Goal: Use online tool/utility: Utilize a website feature to perform a specific function

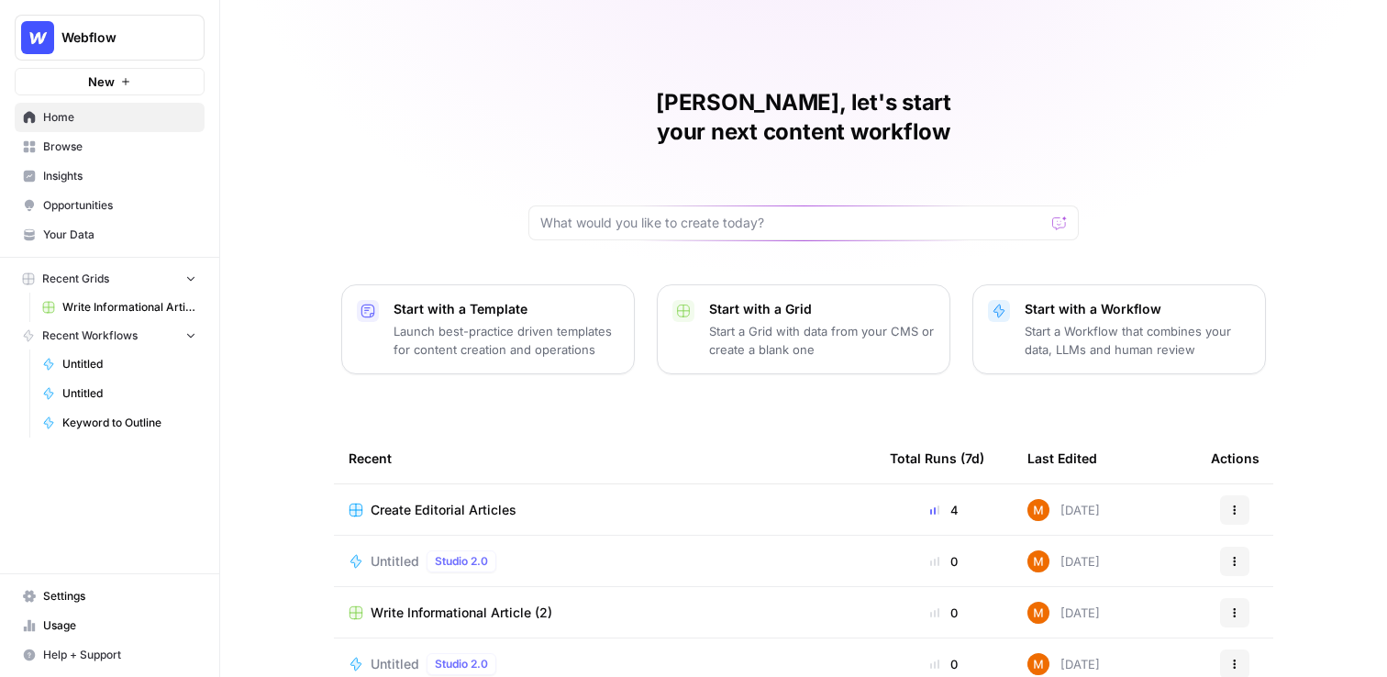
click at [96, 175] on span "Insights" at bounding box center [119, 176] width 153 height 17
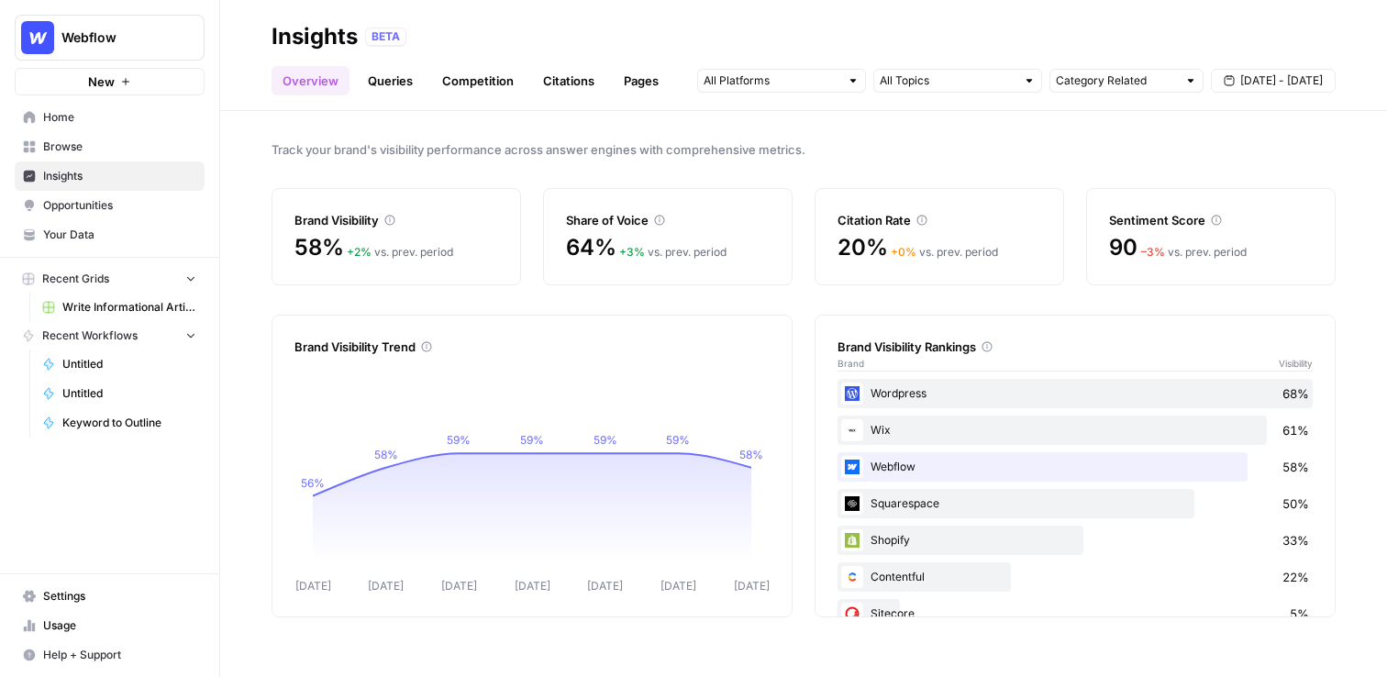
click at [431, 234] on div "58% + 2 % vs. prev. period" at bounding box center [397, 247] width 204 height 29
click at [710, 225] on div "Share of Voice" at bounding box center [668, 220] width 204 height 18
click at [987, 241] on div "20% + 0 % vs. prev. period" at bounding box center [940, 247] width 204 height 29
click at [1211, 240] on div "90 – 3 % vs. prev. period" at bounding box center [1211, 247] width 204 height 29
click at [417, 93] on link "Queries" at bounding box center [390, 80] width 67 height 29
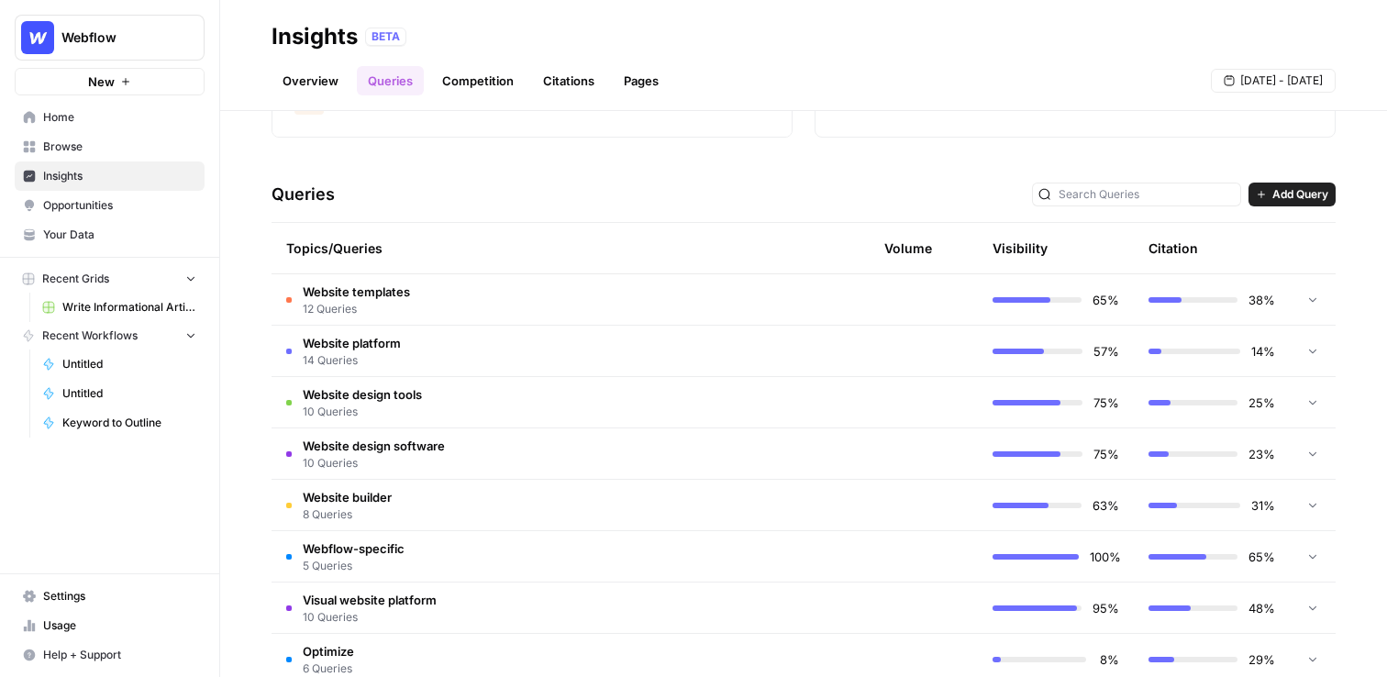
scroll to position [395, 0]
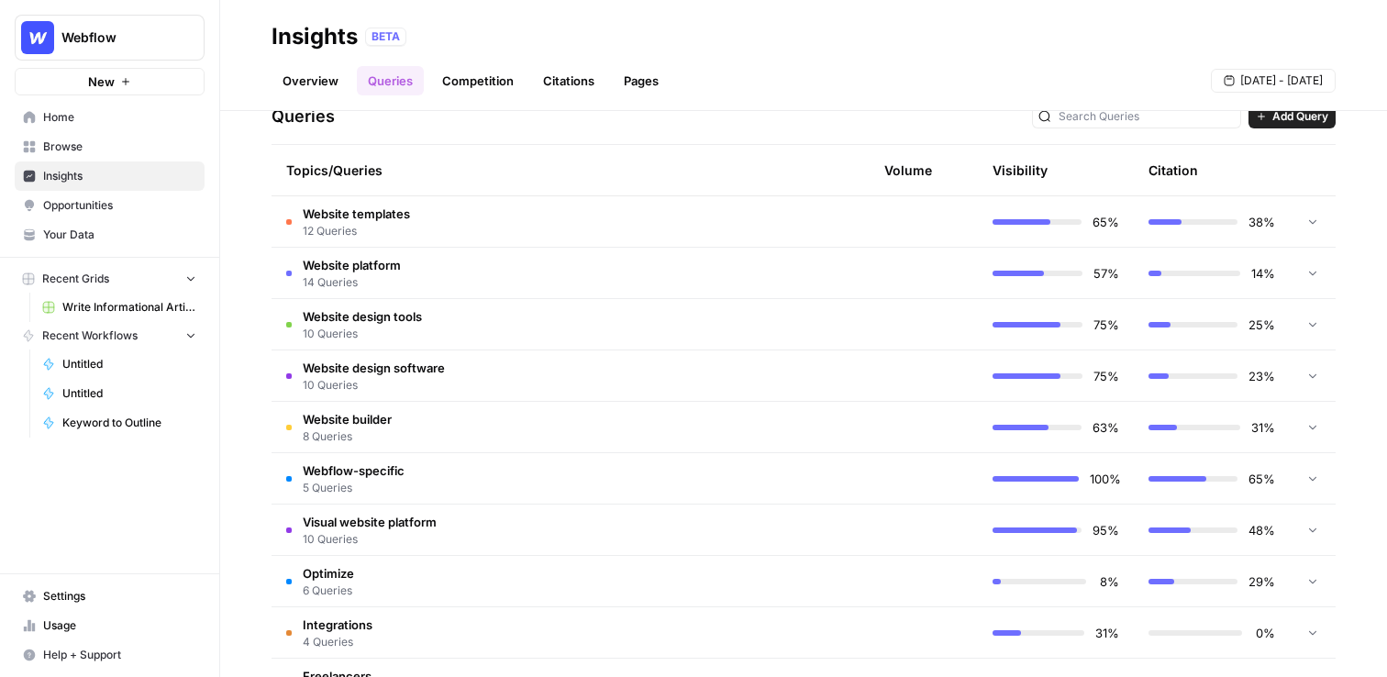
click at [597, 204] on td "Website templates 12 Queries" at bounding box center [478, 221] width 413 height 50
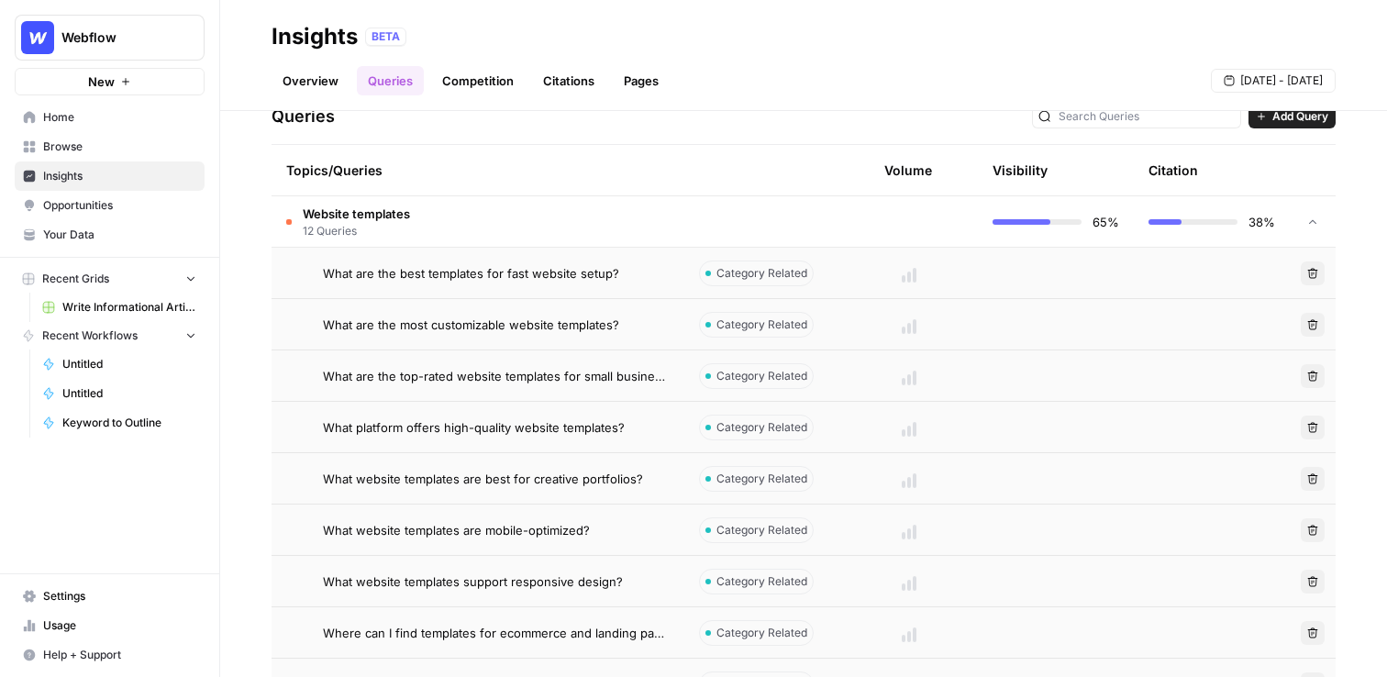
click at [907, 279] on div at bounding box center [909, 273] width 108 height 18
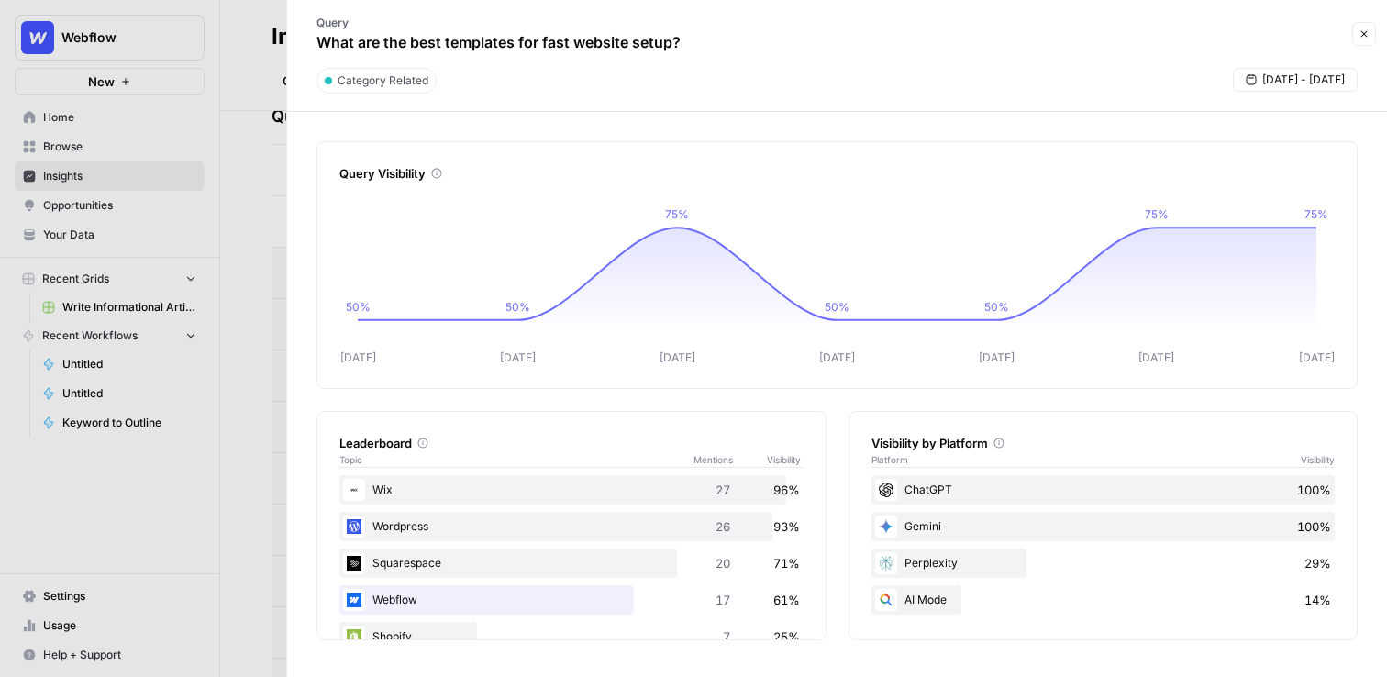
click at [259, 67] on div at bounding box center [693, 338] width 1387 height 677
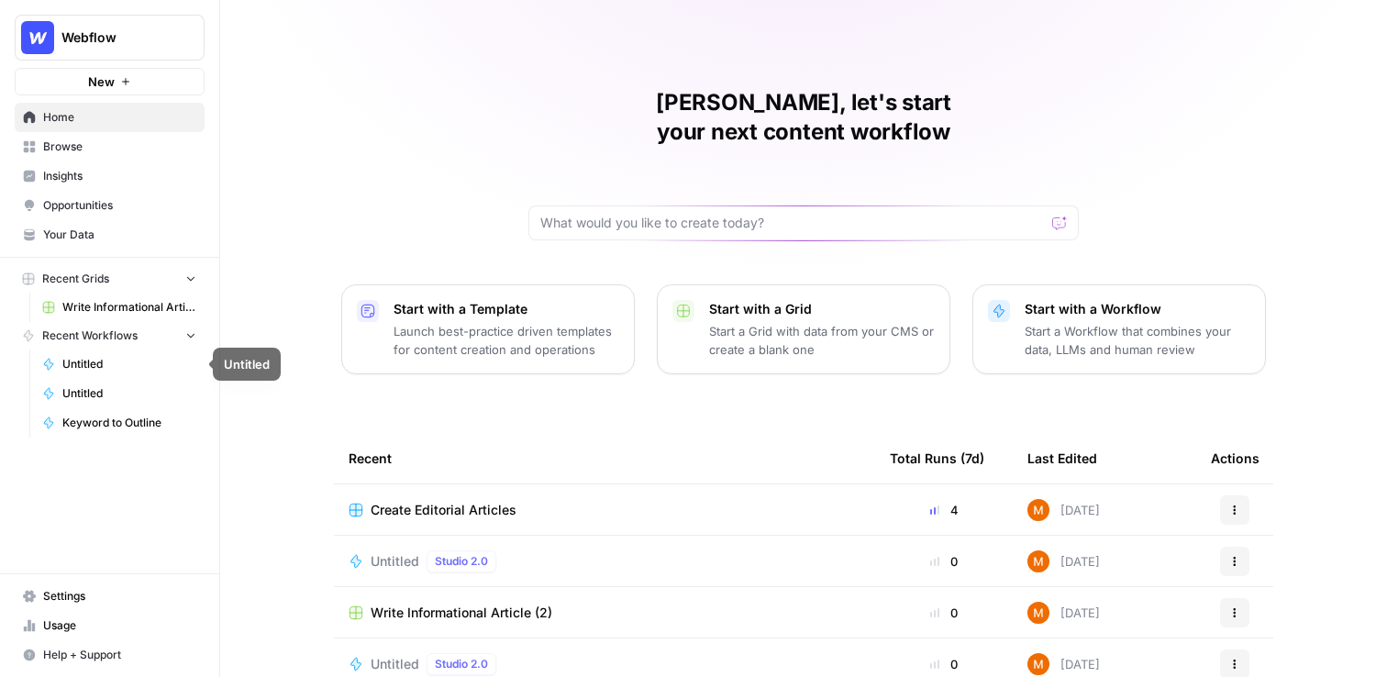
click at [145, 309] on span "Write Informational Article (2)" at bounding box center [129, 307] width 134 height 17
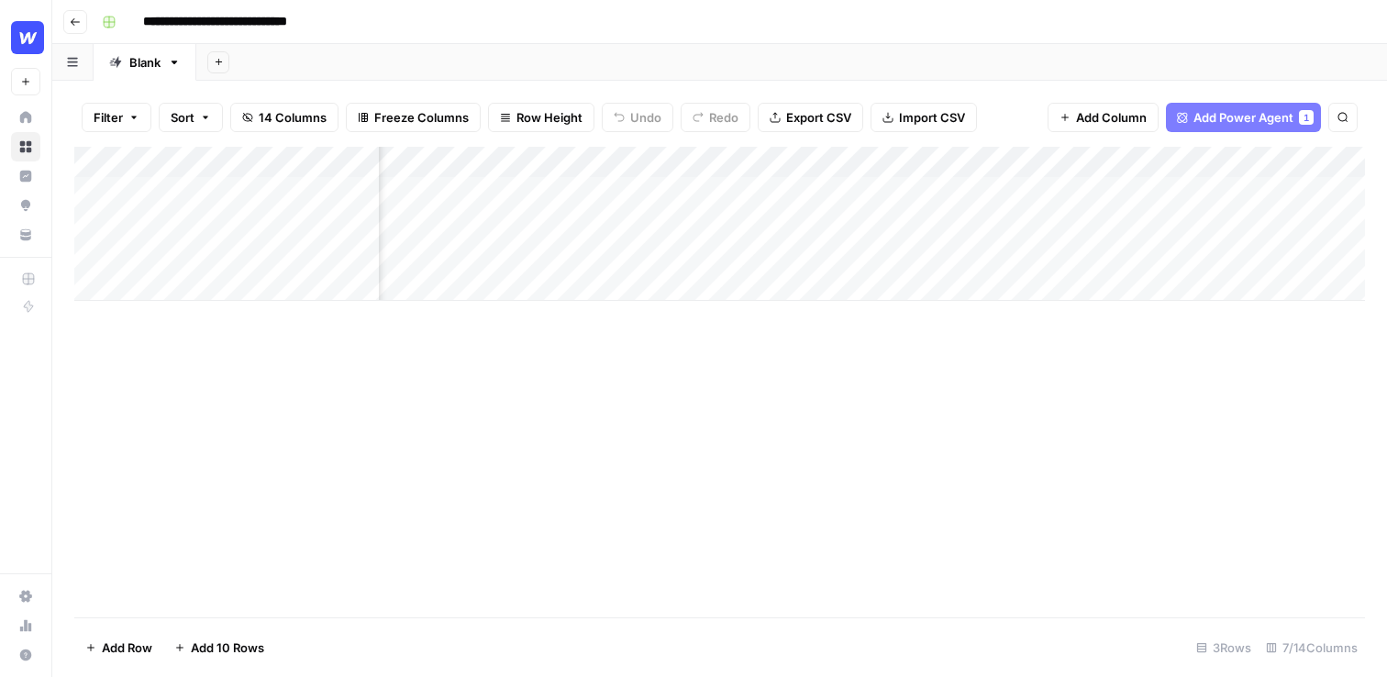
scroll to position [0, 407]
click at [640, 164] on div "Add Column" at bounding box center [719, 224] width 1291 height 154
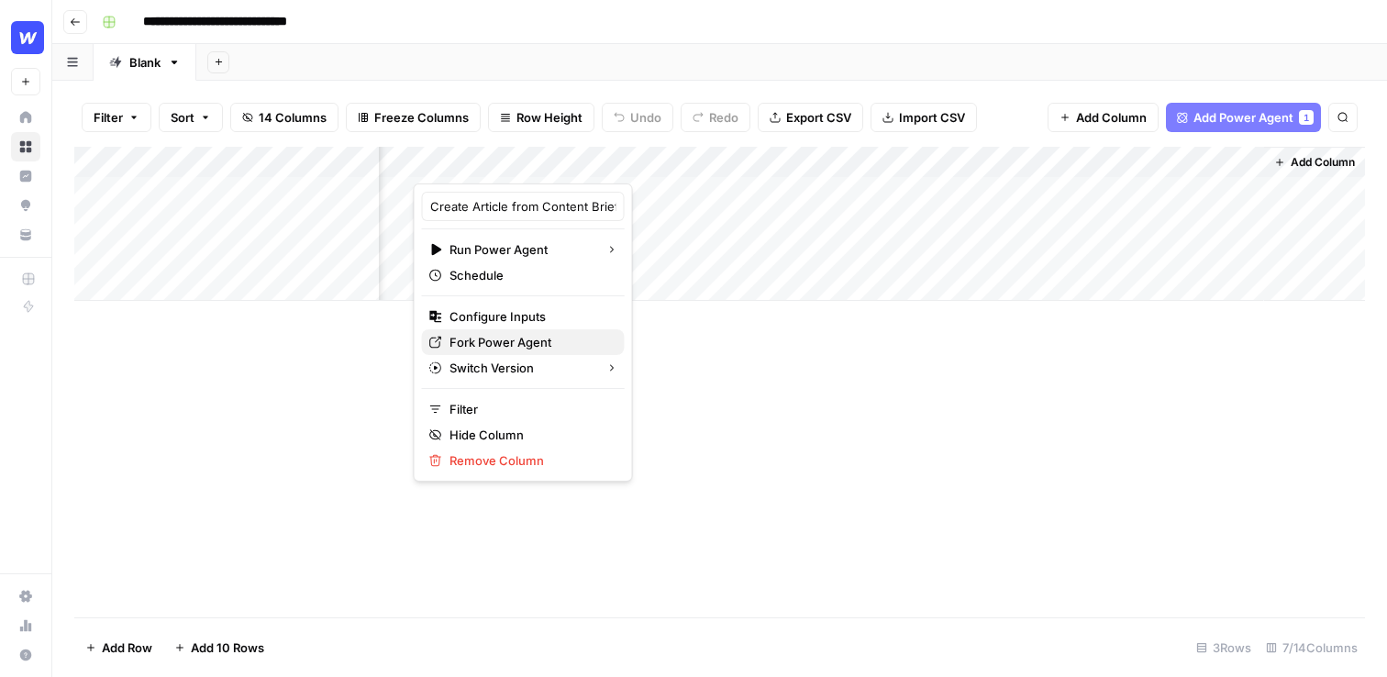
click at [532, 336] on span "Fork Power Agent" at bounding box center [530, 342] width 161 height 18
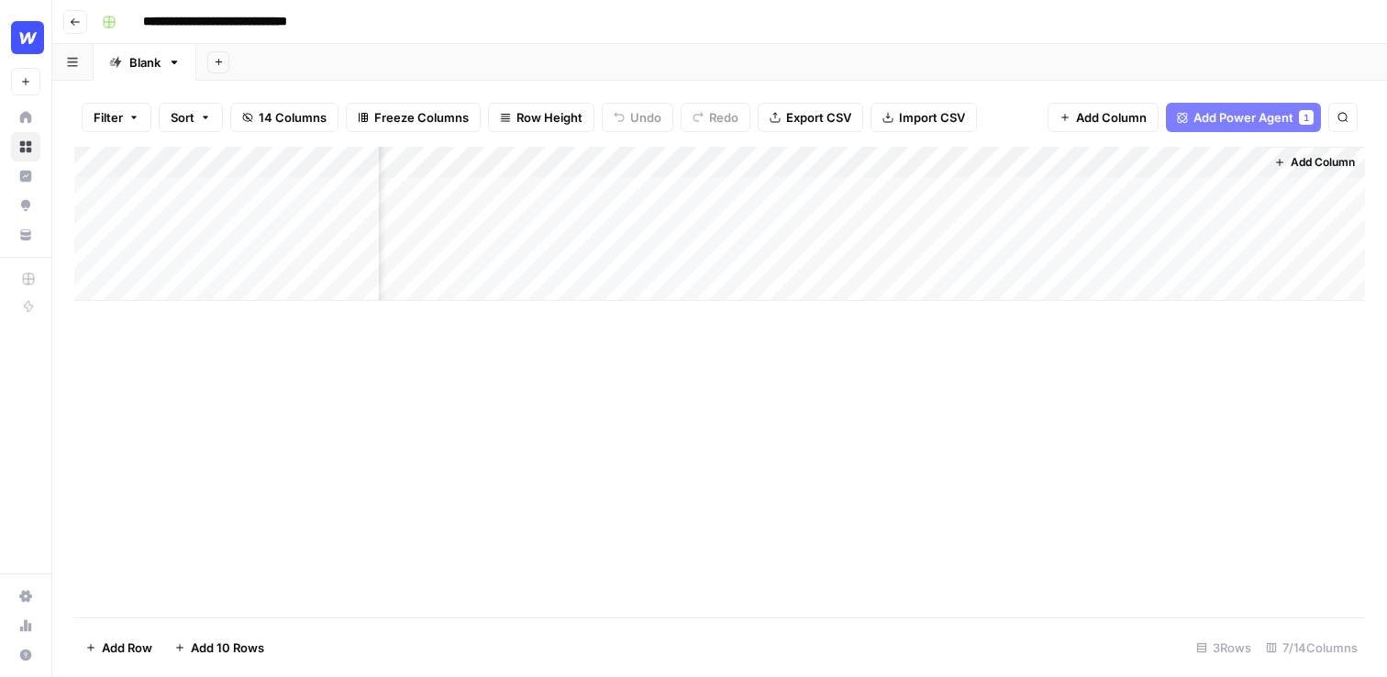
scroll to position [0, 0]
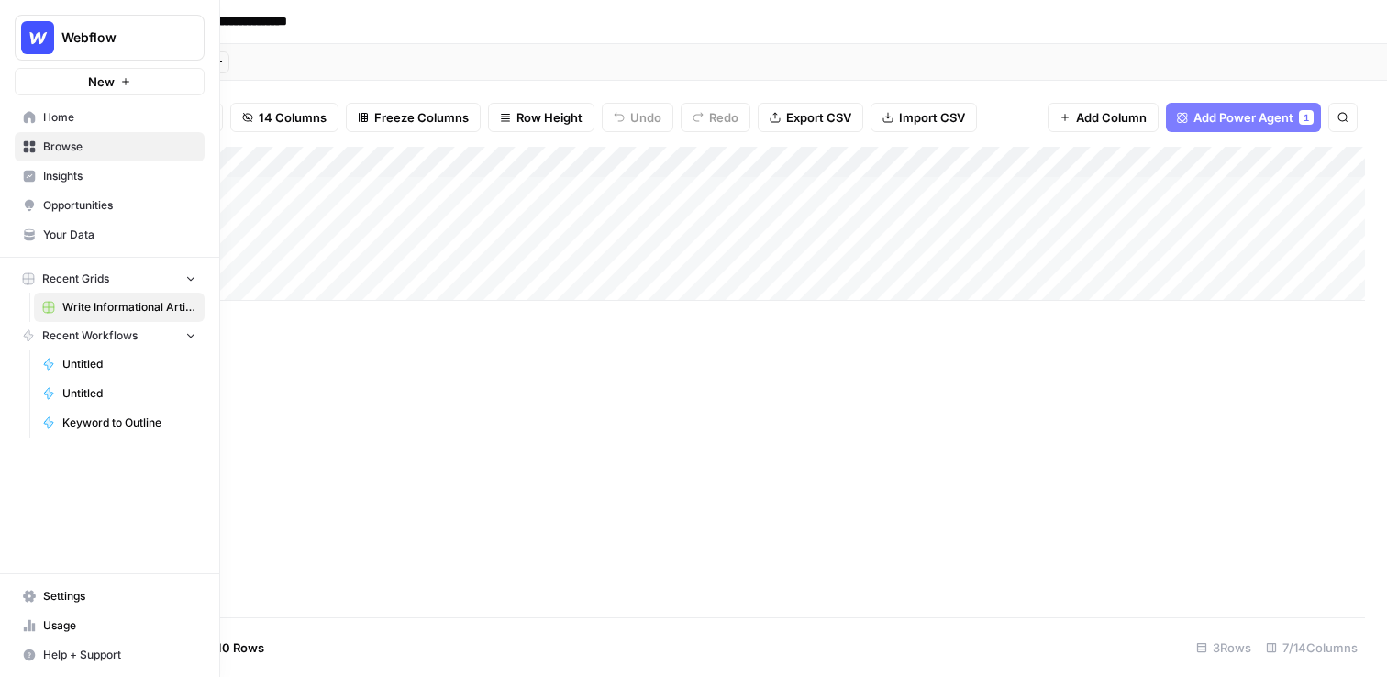
click at [33, 172] on icon at bounding box center [30, 177] width 12 height 12
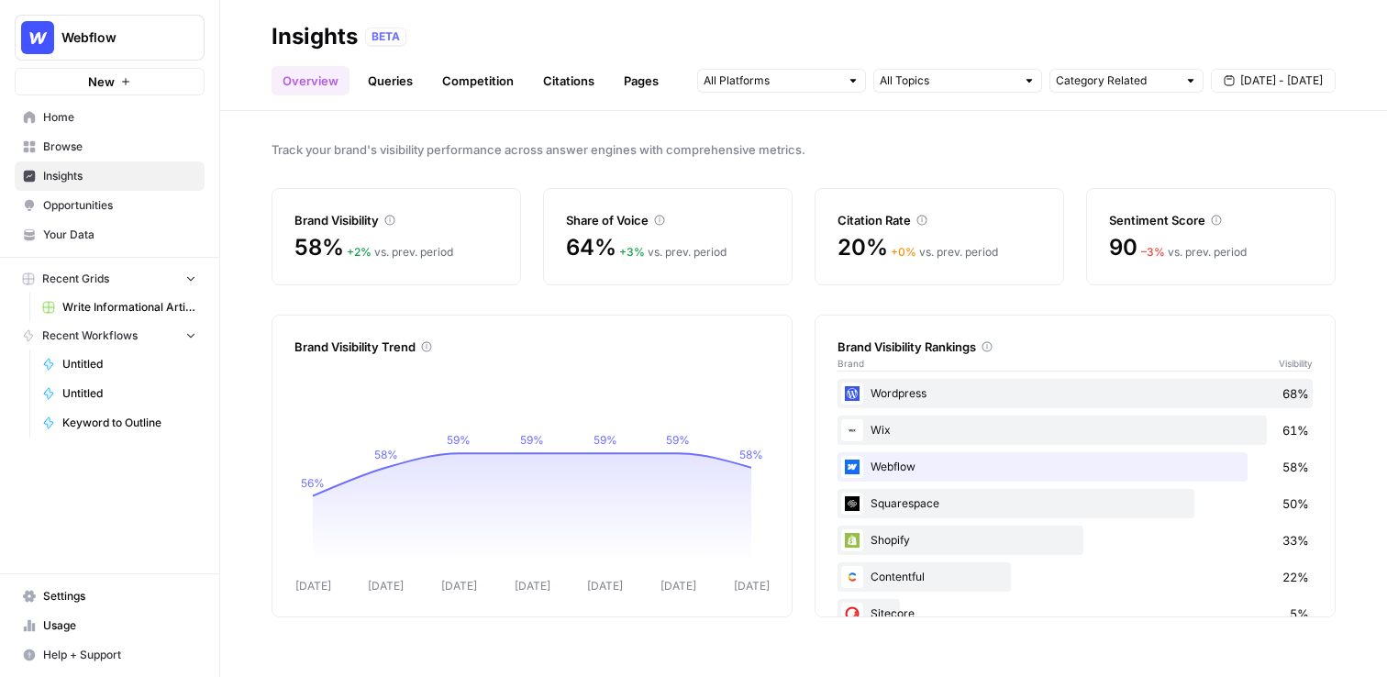
click at [113, 138] on link "Browse" at bounding box center [110, 146] width 190 height 29
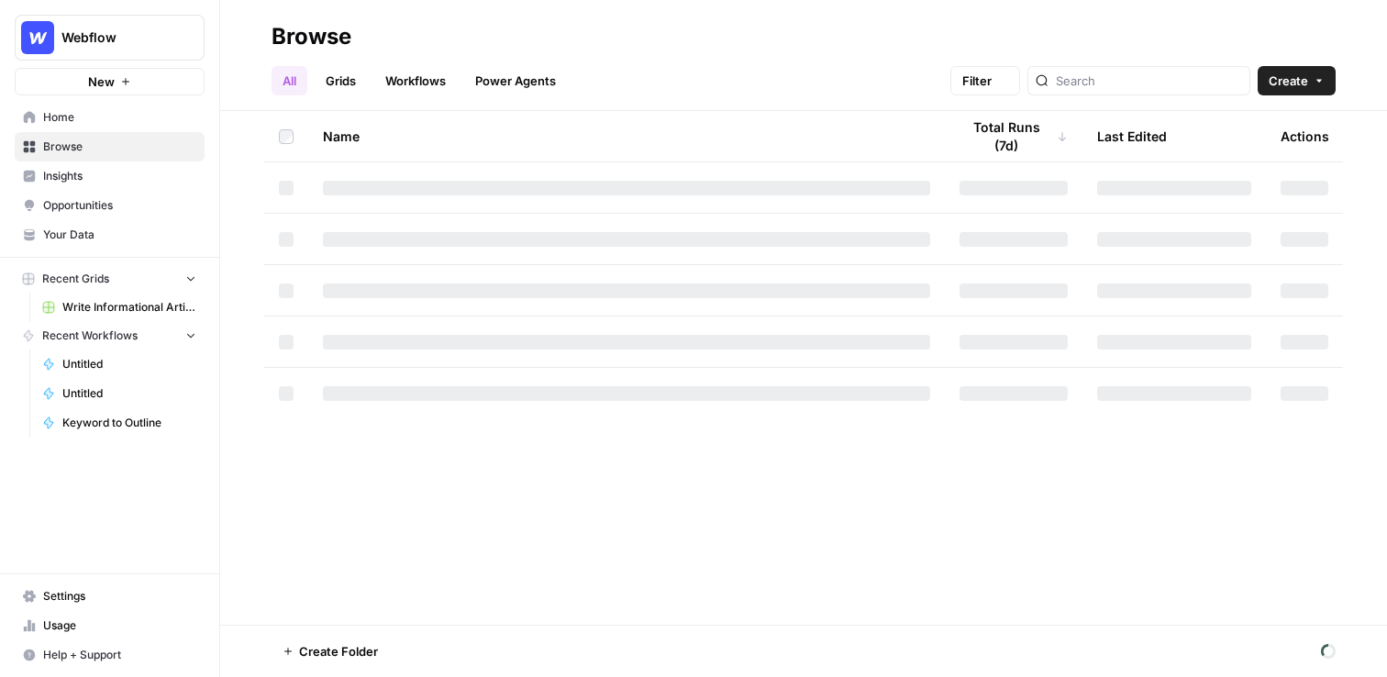
click at [114, 113] on span "Home" at bounding box center [119, 117] width 153 height 17
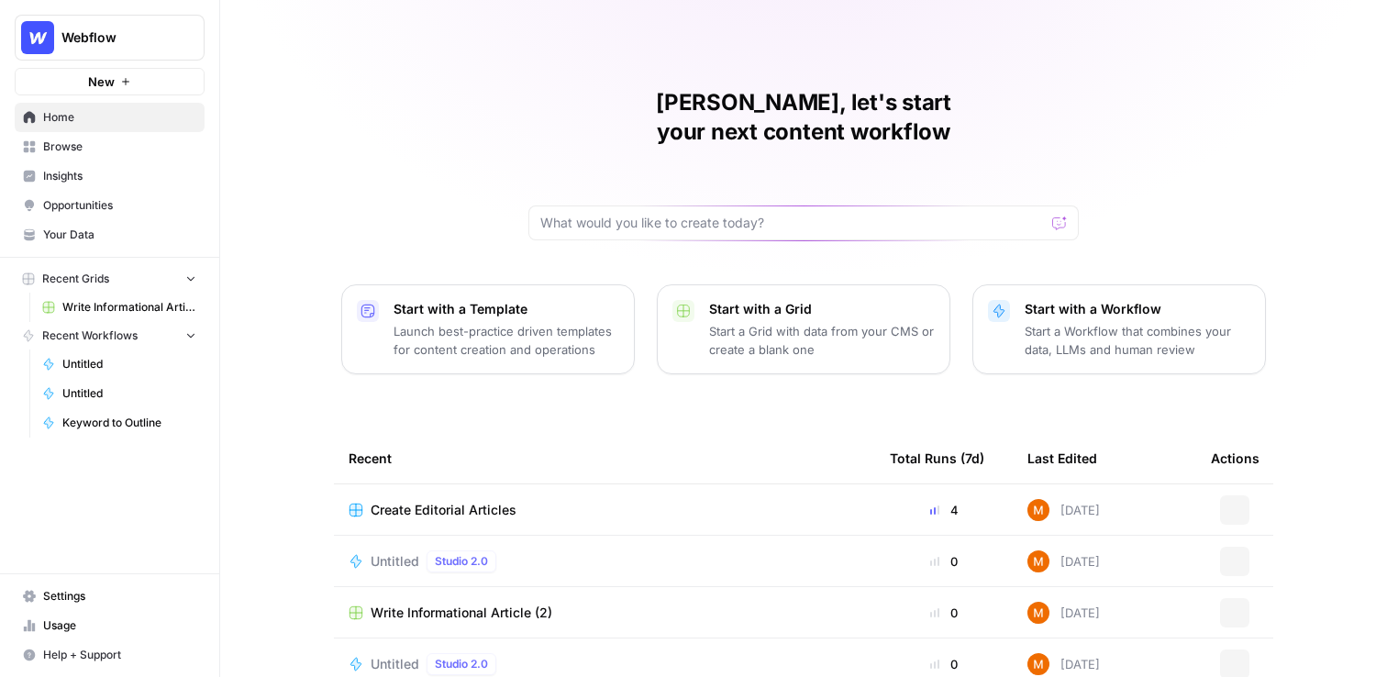
click at [116, 150] on span "Browse" at bounding box center [119, 147] width 153 height 17
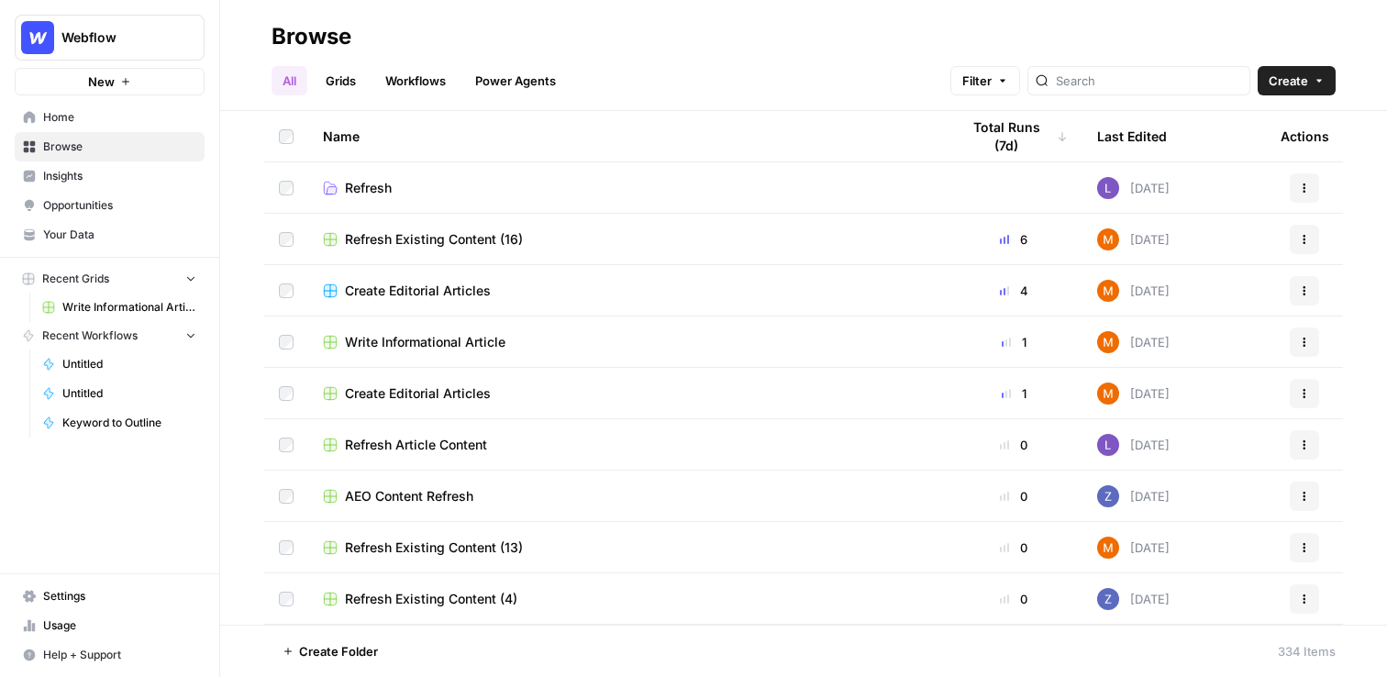
click at [109, 121] on span "Home" at bounding box center [119, 117] width 153 height 17
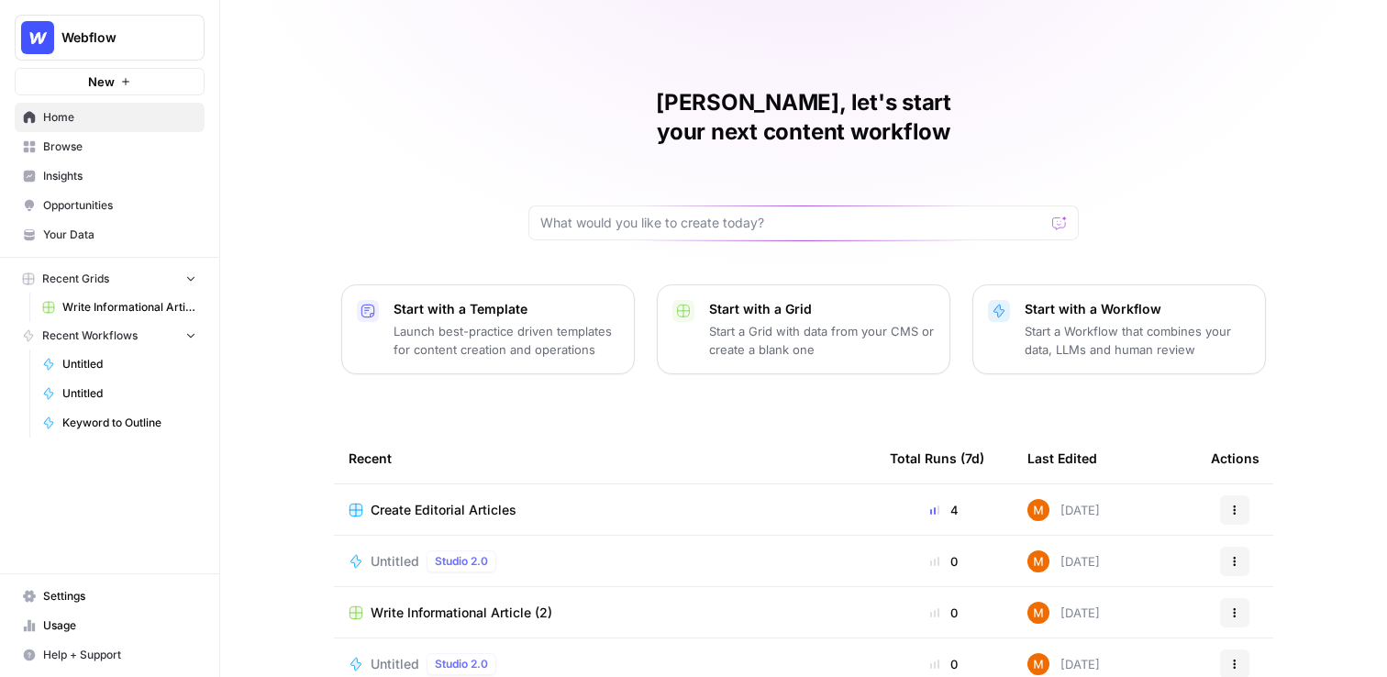
click at [94, 184] on link "Insights" at bounding box center [110, 176] width 190 height 29
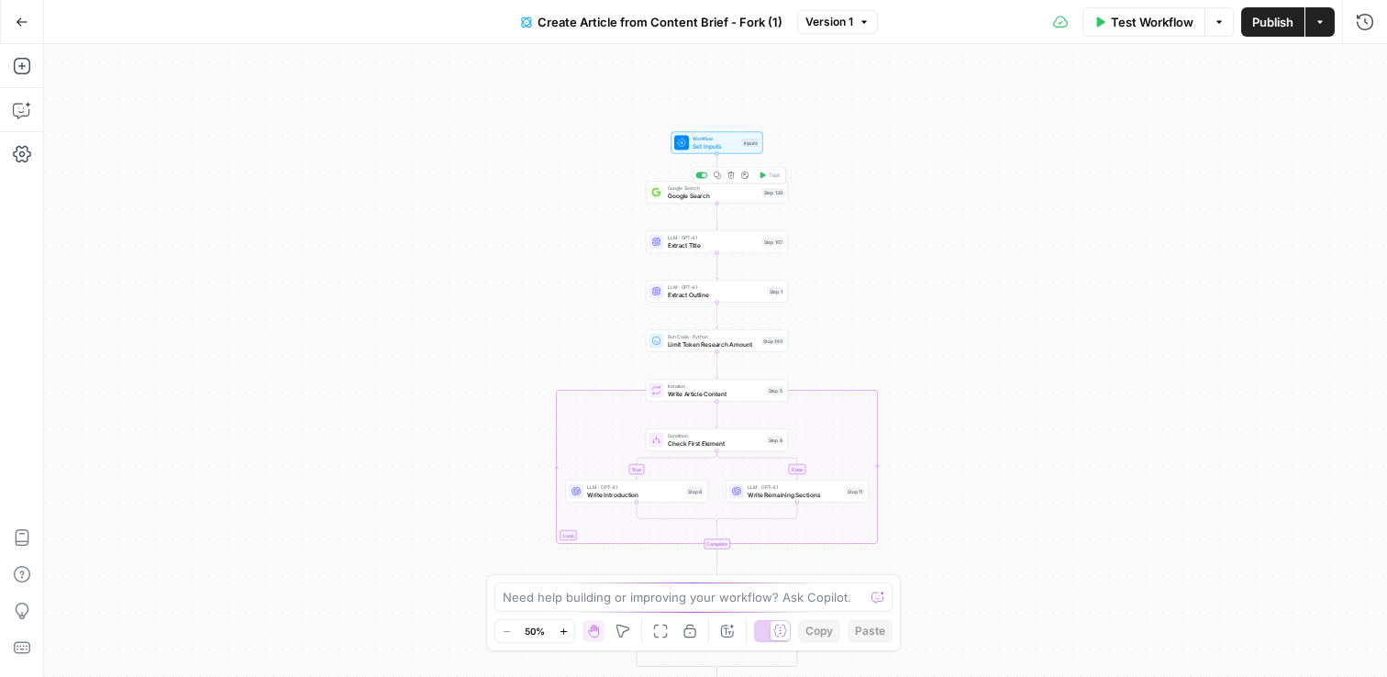
click at [728, 197] on span "Google Search" at bounding box center [713, 195] width 91 height 9
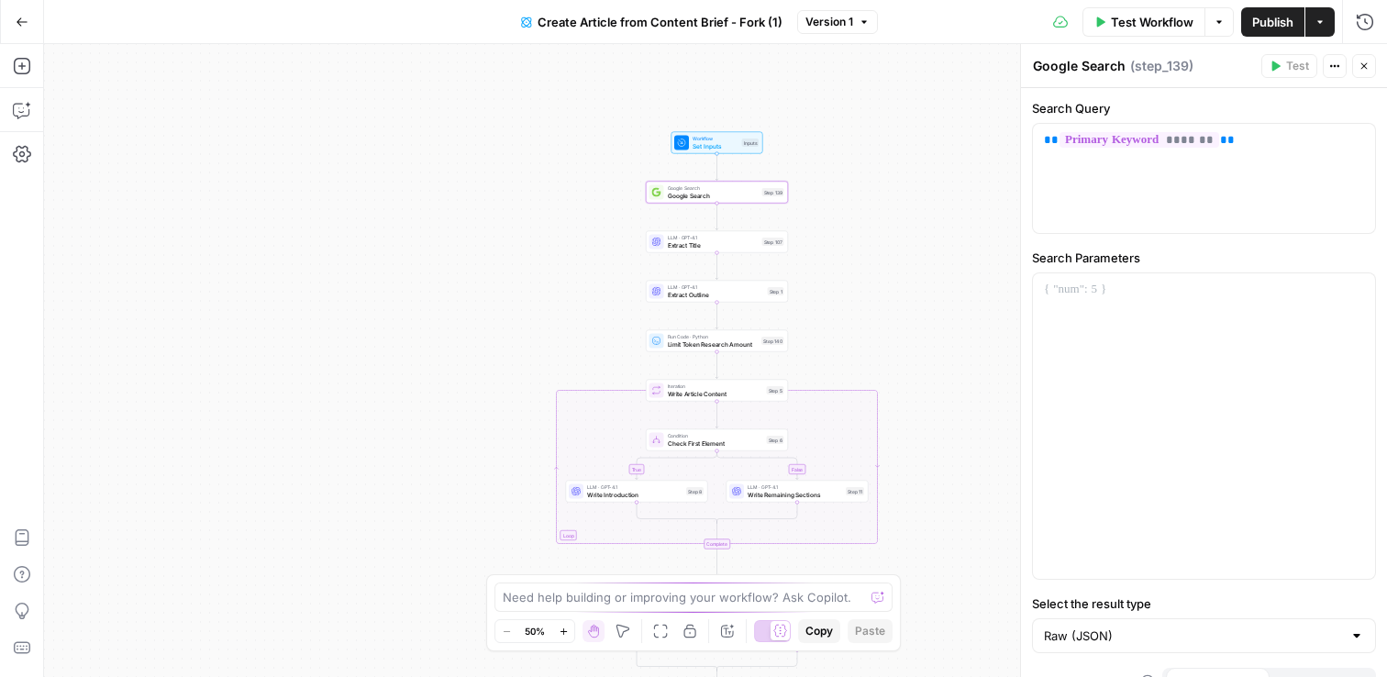
click at [920, 171] on div "true false false true Workflow Set Inputs Inputs Google Search Google Search St…" at bounding box center [715, 360] width 1343 height 633
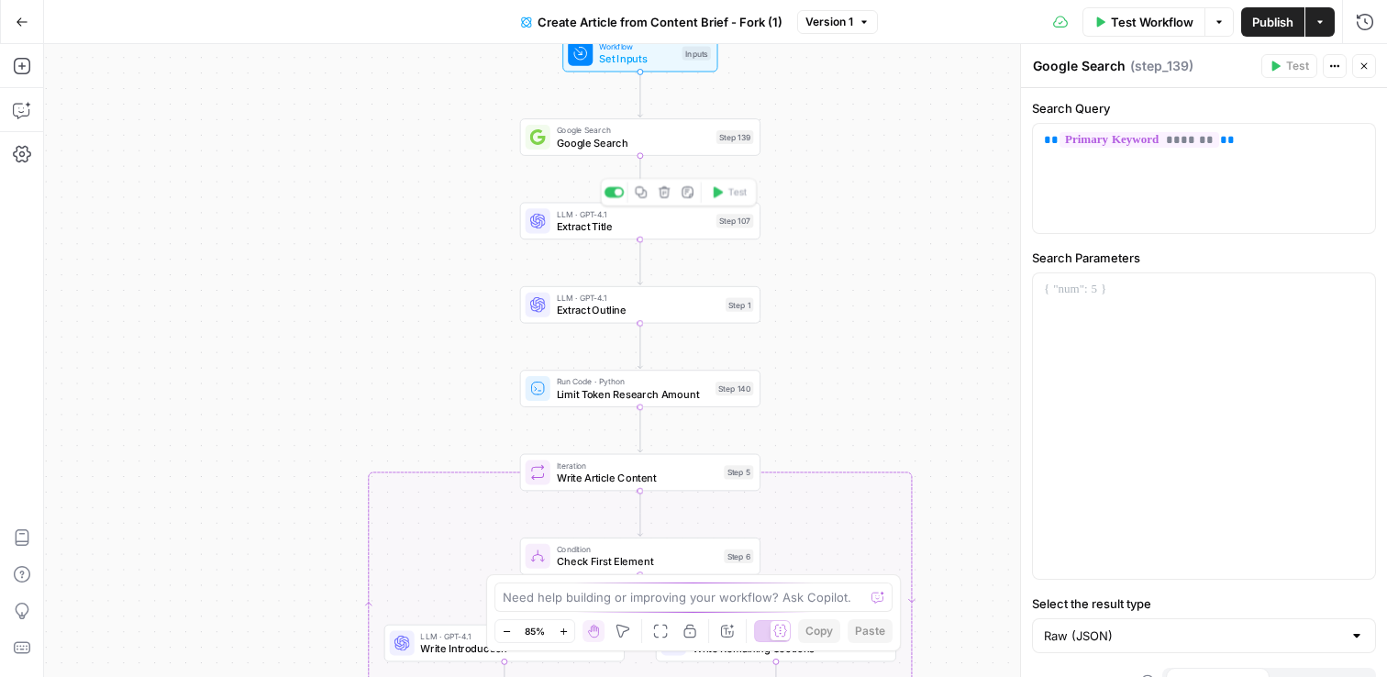
click at [667, 228] on span "Extract Title" at bounding box center [633, 226] width 153 height 16
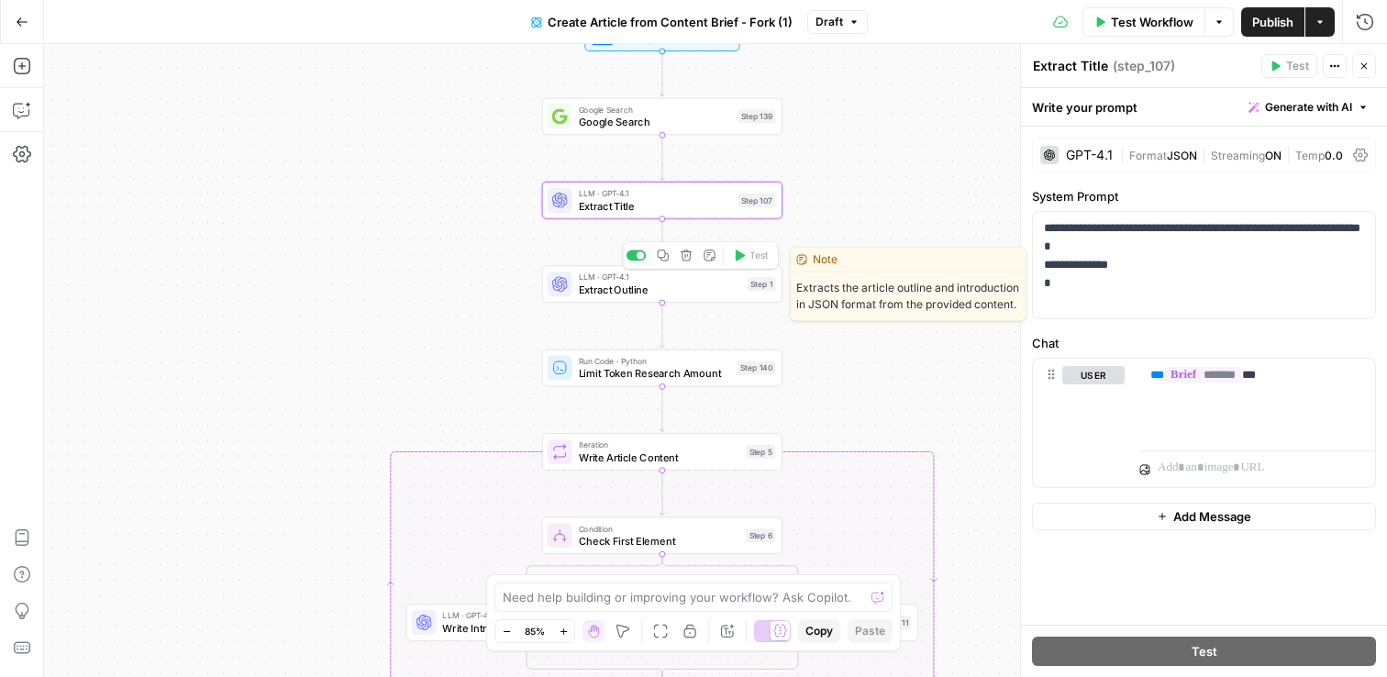
click at [658, 287] on span "Extract Outline" at bounding box center [660, 290] width 163 height 16
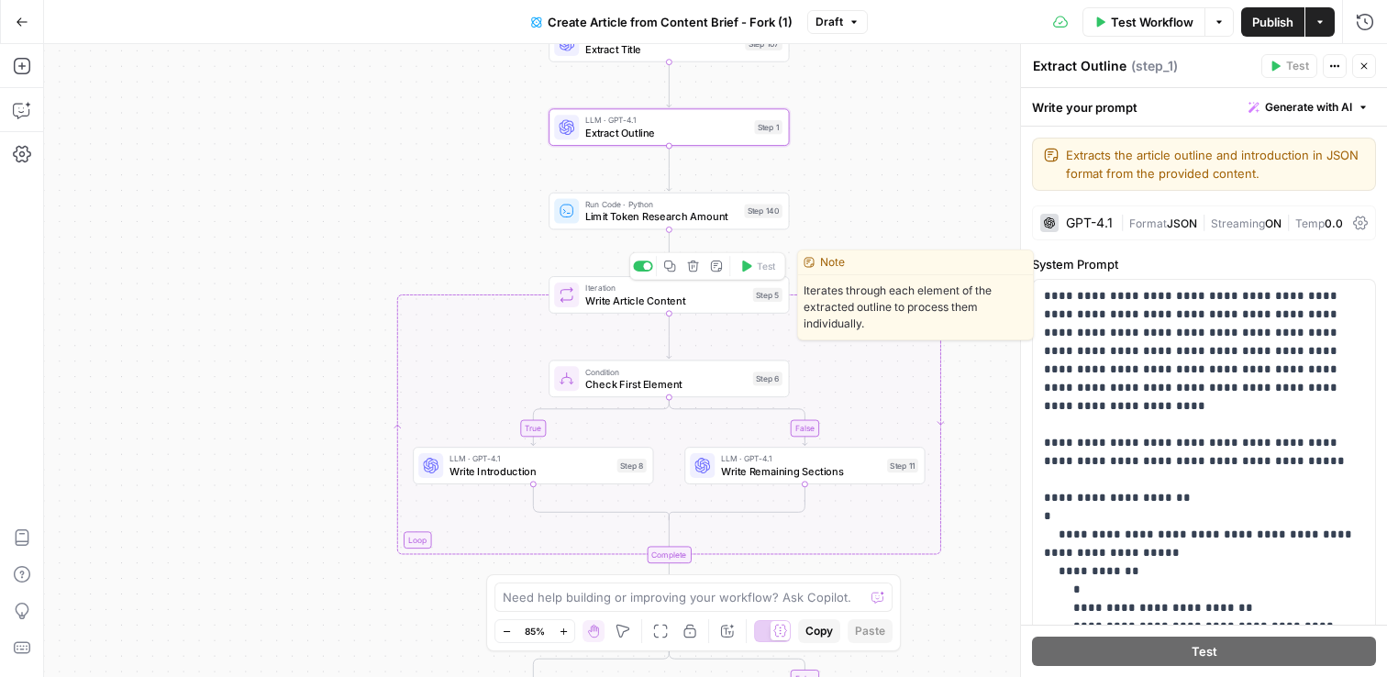
click at [639, 302] on span "Write Article Content" at bounding box center [666, 301] width 162 height 16
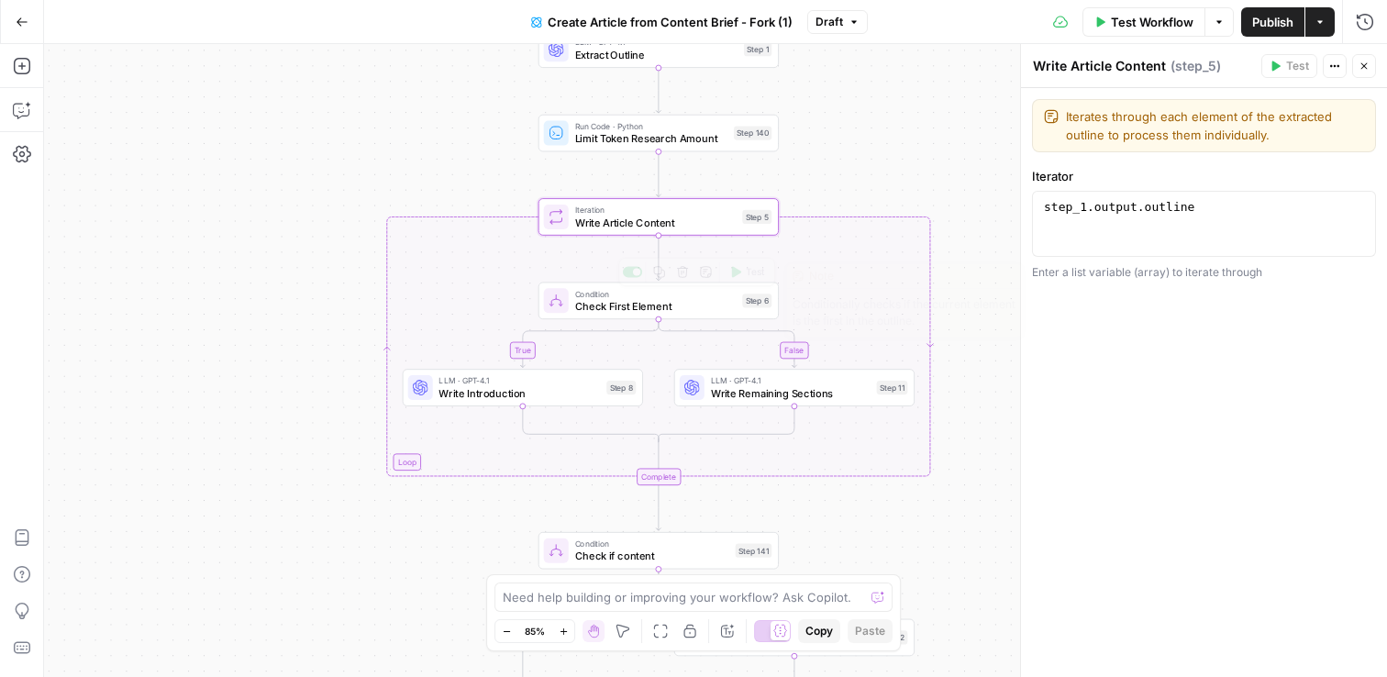
click at [659, 309] on span "Check First Element" at bounding box center [656, 306] width 162 height 16
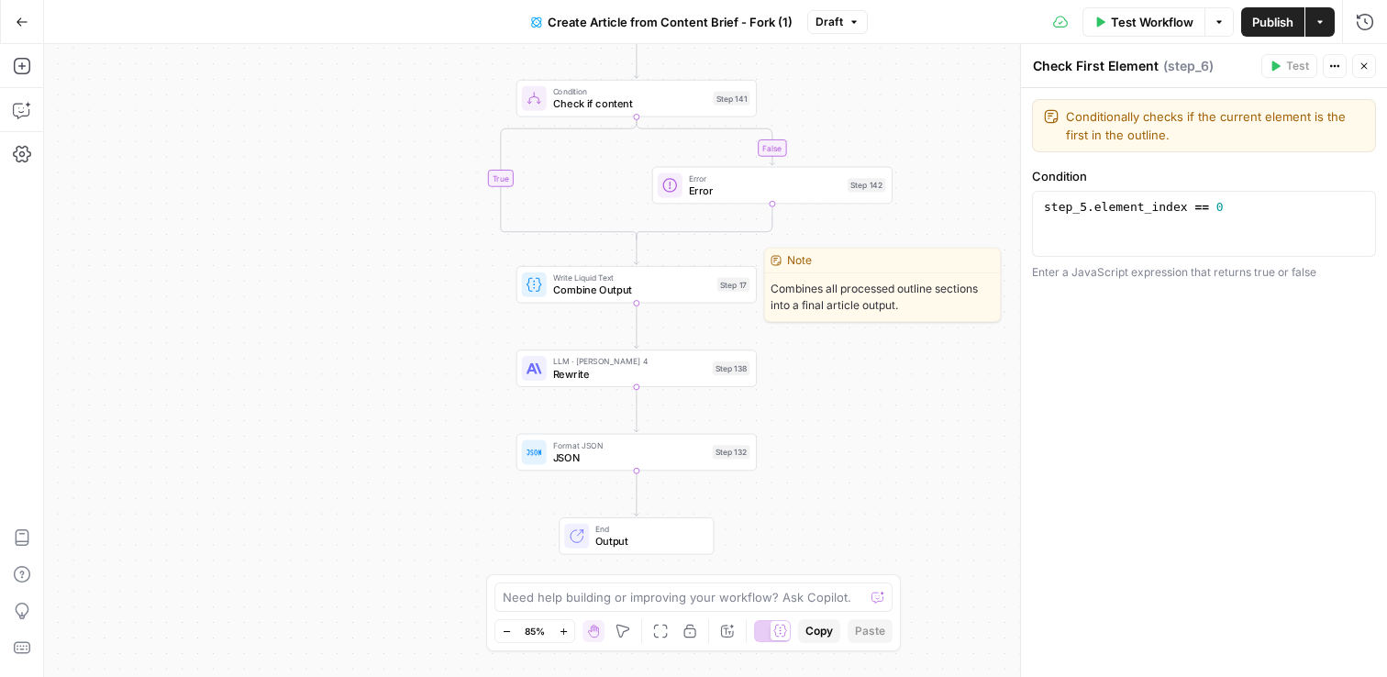
click at [578, 292] on span "Combine Output" at bounding box center [632, 291] width 159 height 16
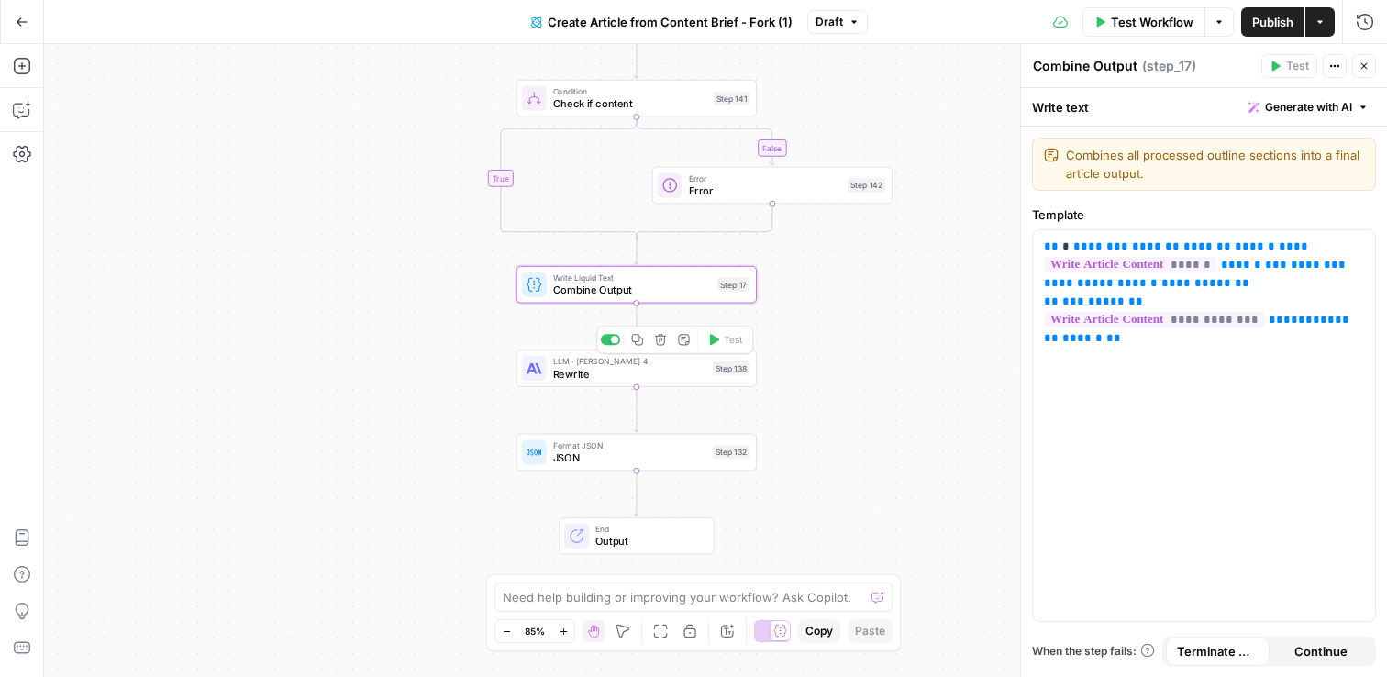
click at [627, 369] on span "Rewrite" at bounding box center [629, 374] width 153 height 16
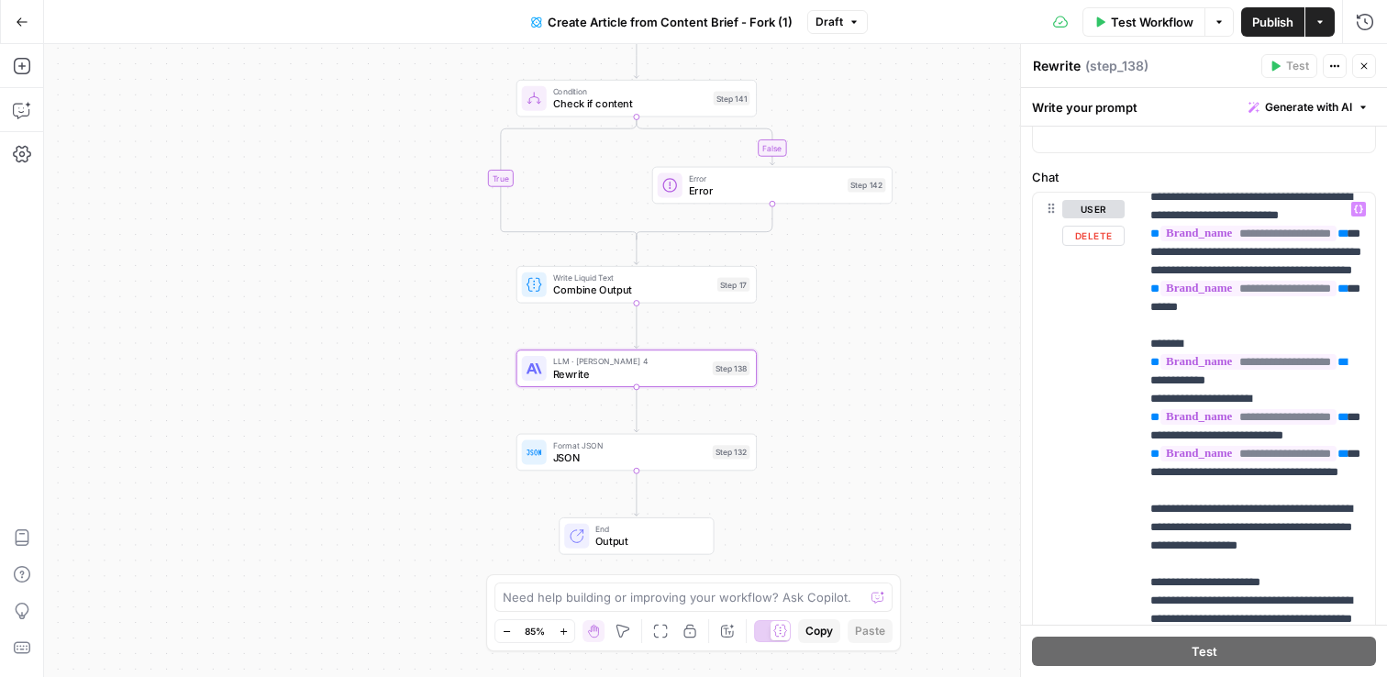
scroll to position [4233, 0]
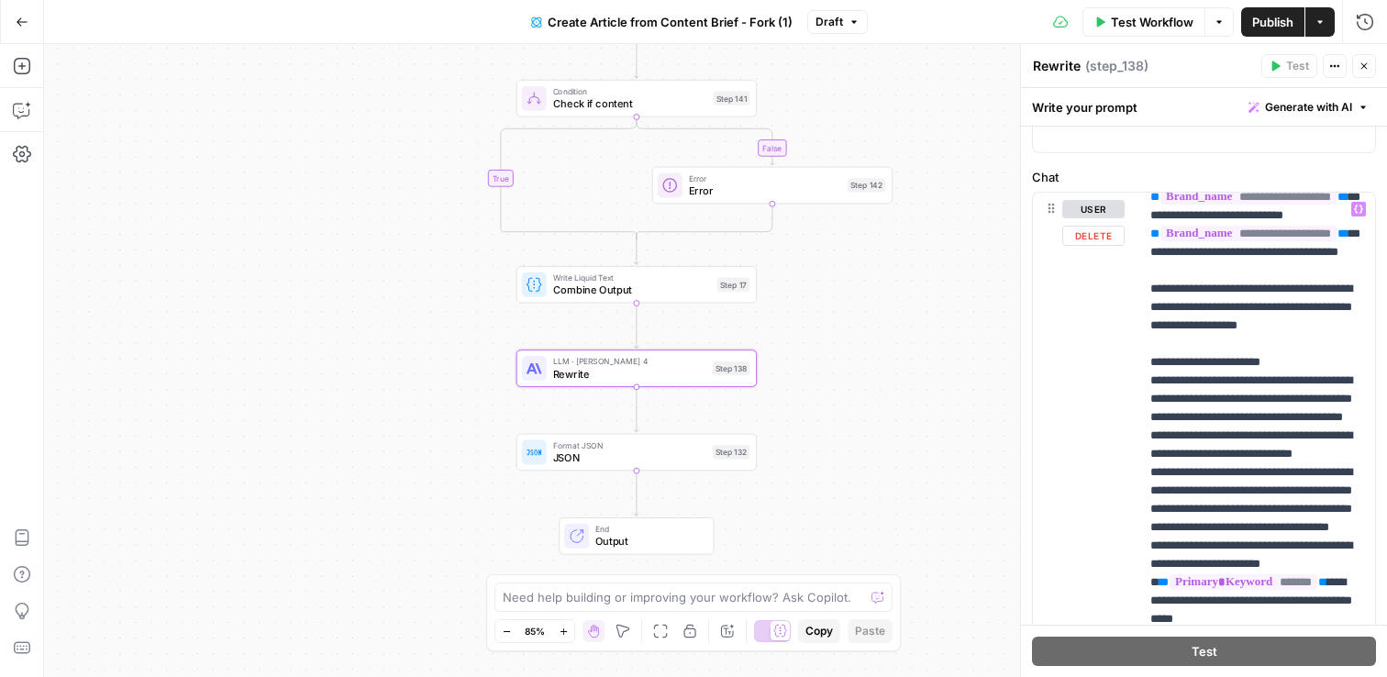
click at [931, 406] on div "true false false true Workflow Set Inputs Inputs Google Search Google Search St…" at bounding box center [715, 360] width 1343 height 633
click at [1363, 56] on button "Close" at bounding box center [1365, 66] width 24 height 24
